Goal: Task Accomplishment & Management: Manage account settings

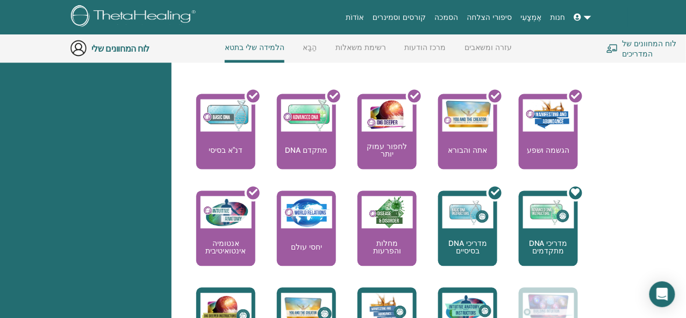
scroll to position [436, 0]
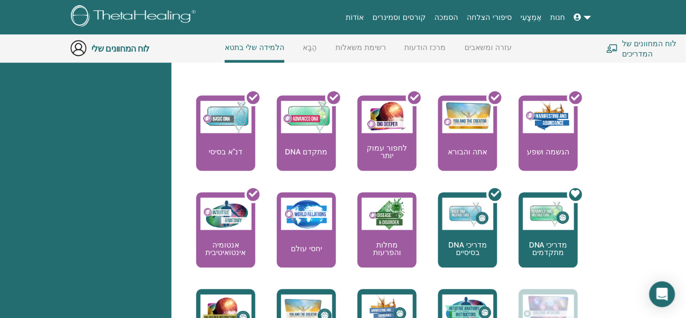
click at [587, 17] on link at bounding box center [583, 18] width 26 height 20
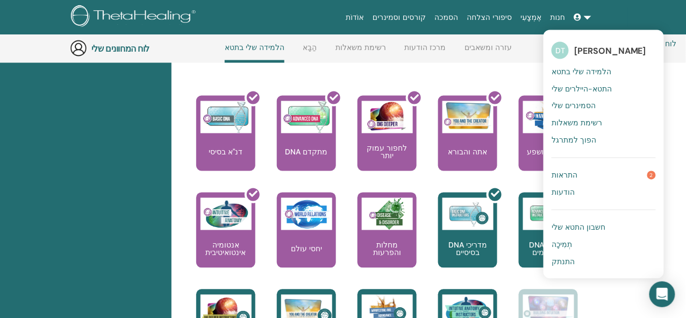
click at [585, 105] on font "הסמינרים שלי" at bounding box center [573, 106] width 44 height 10
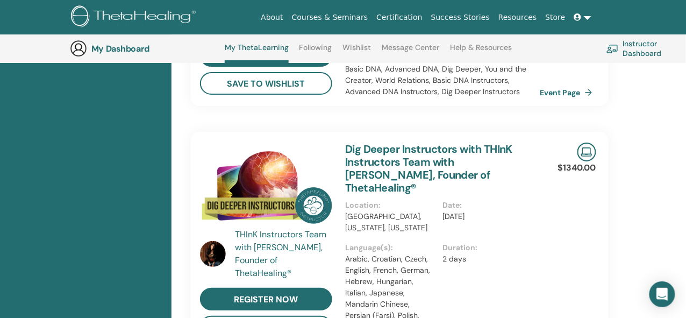
scroll to position [982, 0]
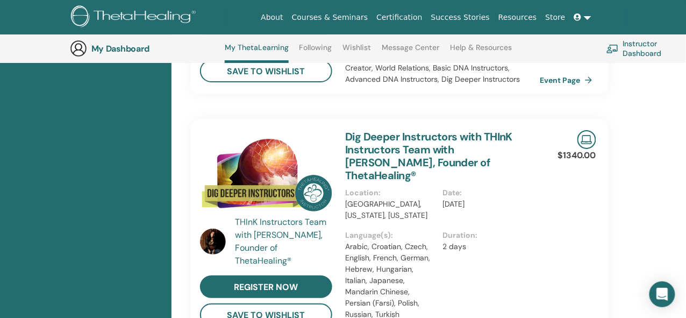
click at [411, 49] on link "Message Center" at bounding box center [411, 51] width 58 height 17
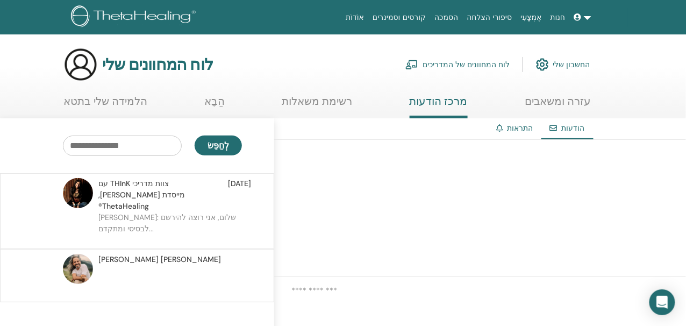
click at [185, 212] on font "דיקלה: שלום, אני רוצה להירשם לבסיסי ומתקדם..." at bounding box center [167, 222] width 138 height 21
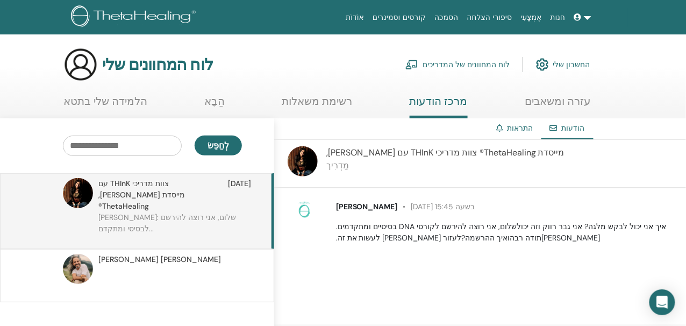
click at [326, 101] on font "רשימת משאלות" at bounding box center [317, 101] width 70 height 14
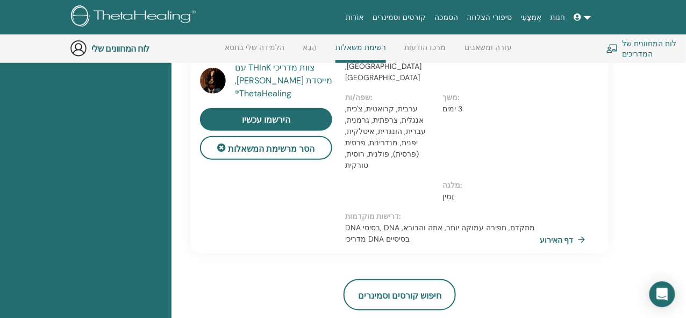
scroll to position [200, 0]
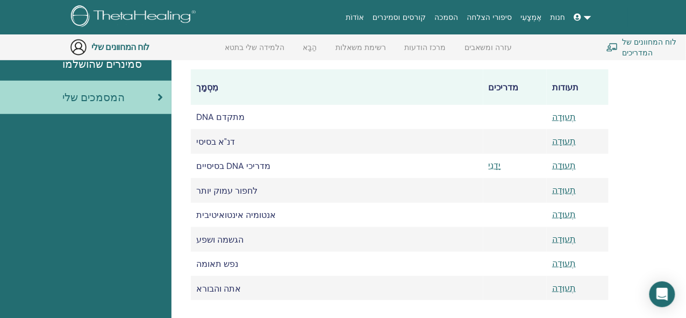
scroll to position [155, 0]
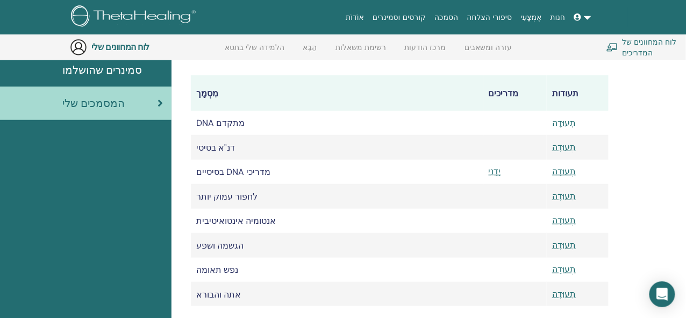
click at [566, 125] on font "תְעוּדָה" at bounding box center [564, 122] width 24 height 11
click at [569, 146] on font "תְעוּדָה" at bounding box center [564, 146] width 24 height 11
click at [562, 175] on font "תְעוּדָה" at bounding box center [564, 171] width 24 height 11
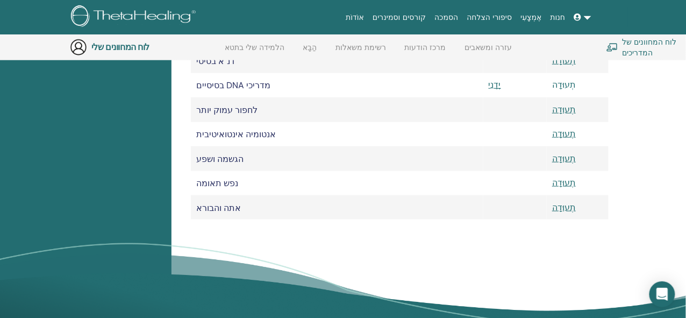
scroll to position [237, 0]
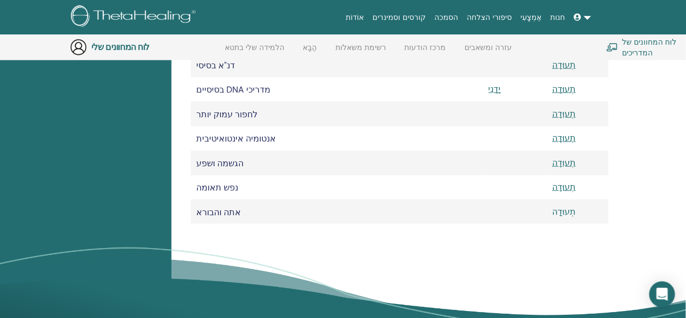
click at [562, 217] on font "תְעוּדָה" at bounding box center [564, 211] width 24 height 11
click at [565, 141] on font "תְעוּדָה" at bounding box center [564, 137] width 24 height 11
